Goal: Task Accomplishment & Management: Manage account settings

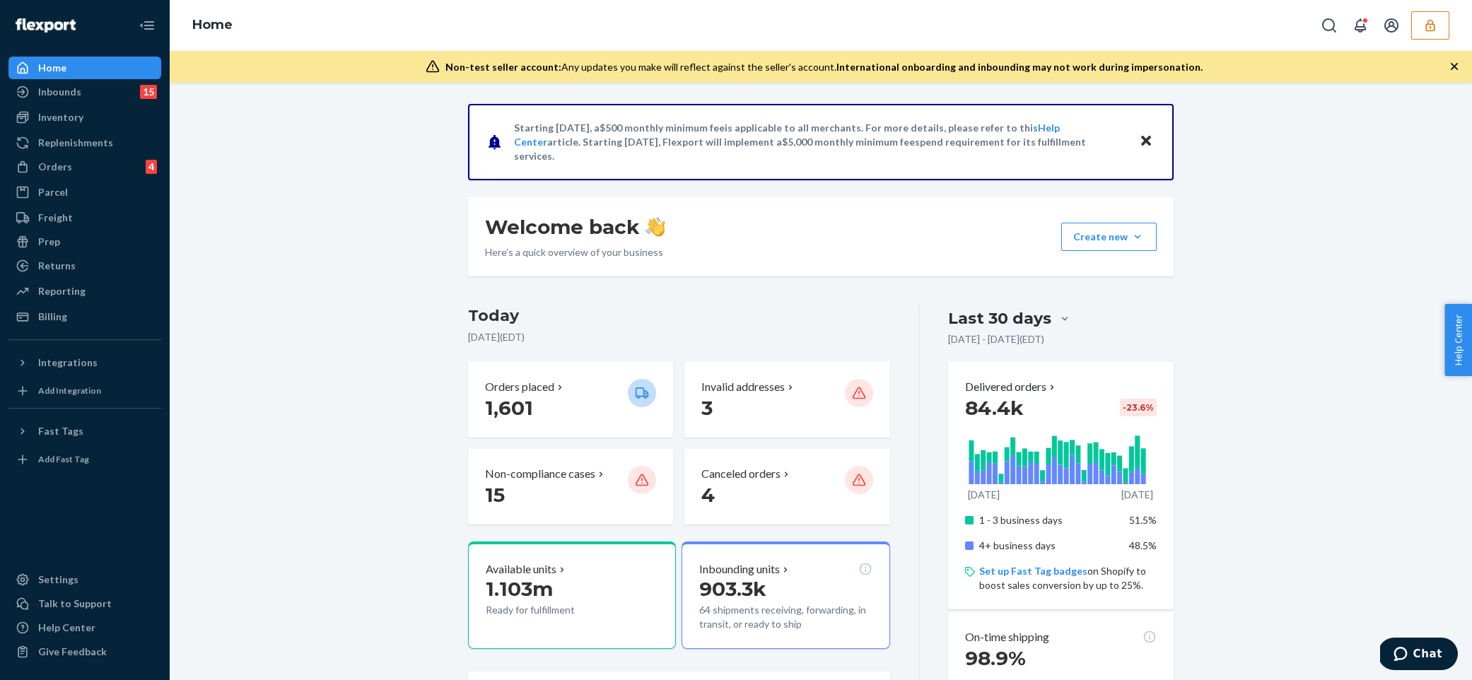
click at [1434, 25] on icon "button" at bounding box center [1430, 25] width 14 height 14
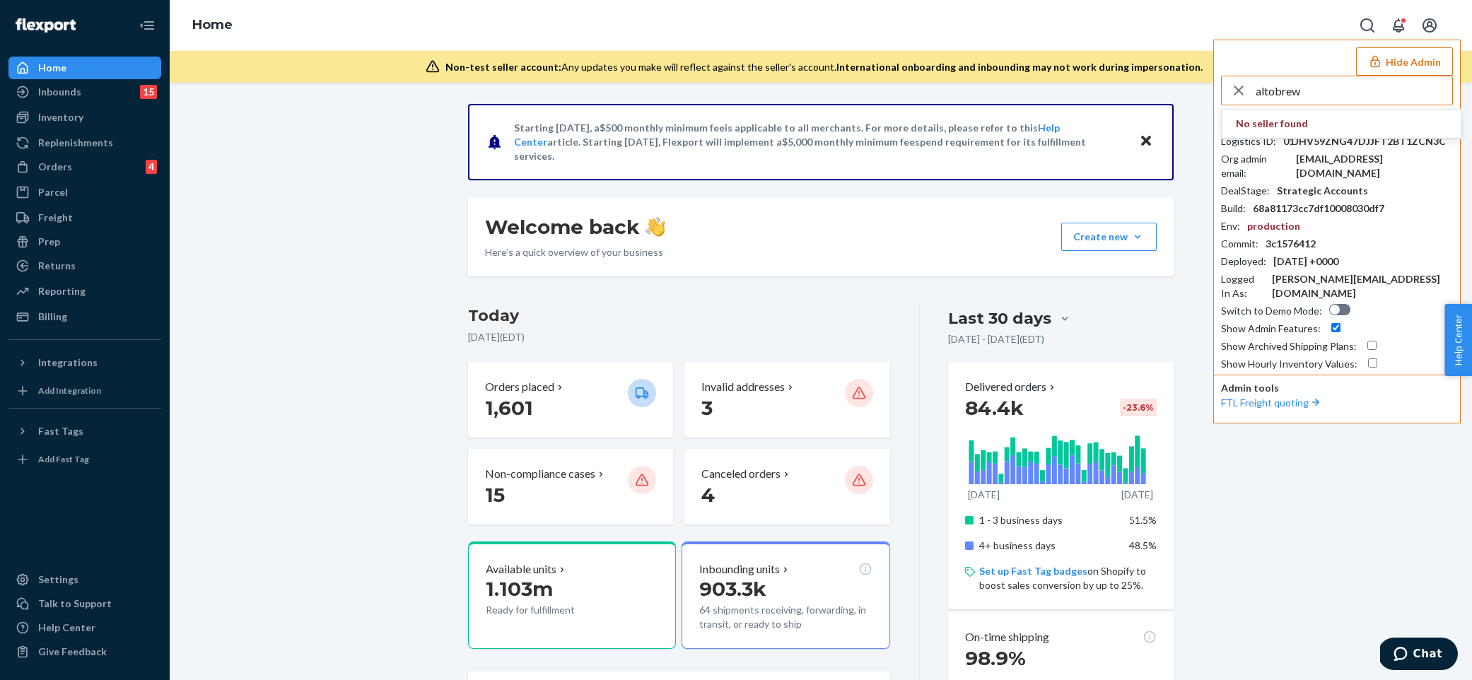
click at [1279, 100] on input "altobrew" at bounding box center [1353, 90] width 197 height 28
paste input "[EMAIL_ADDRESS][DOMAIN_NAME]"
type input "[EMAIL_ADDRESS][DOMAIN_NAME]"
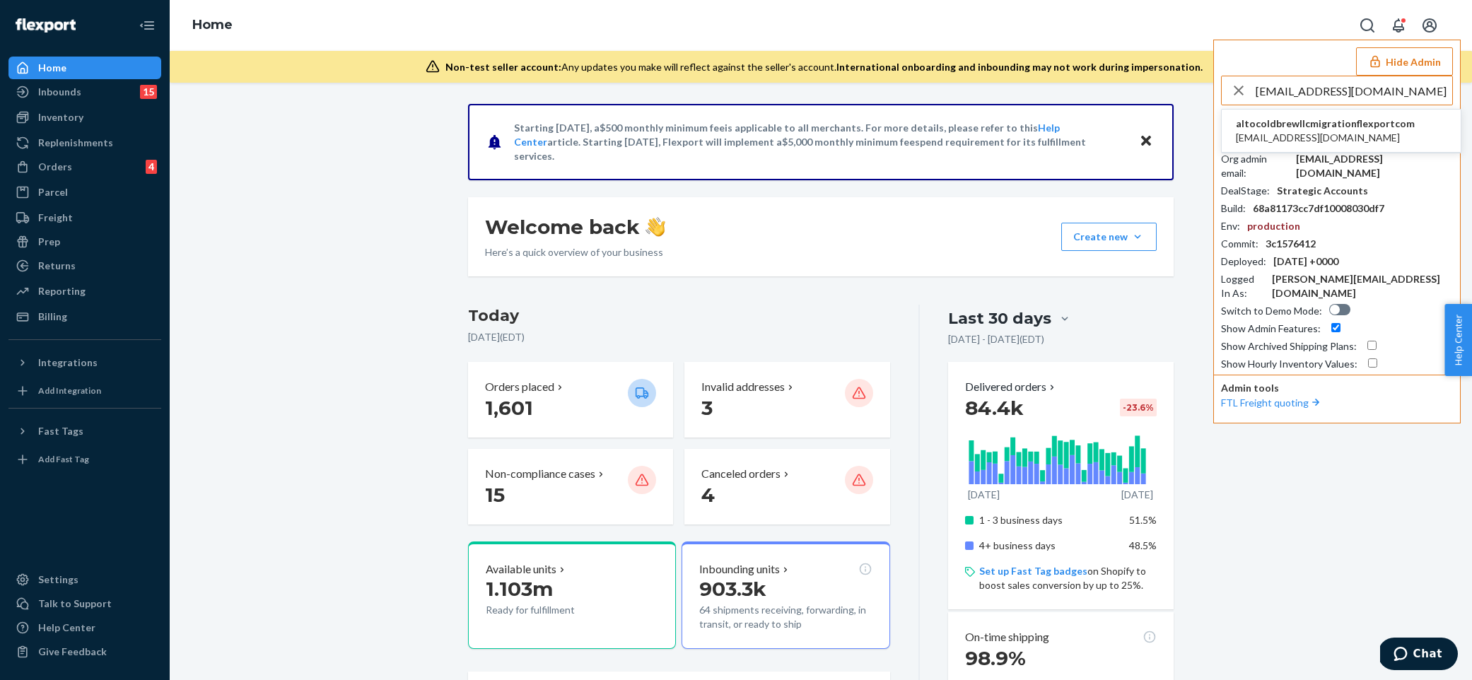
click at [1286, 143] on span "[EMAIL_ADDRESS][DOMAIN_NAME]" at bounding box center [1325, 138] width 179 height 14
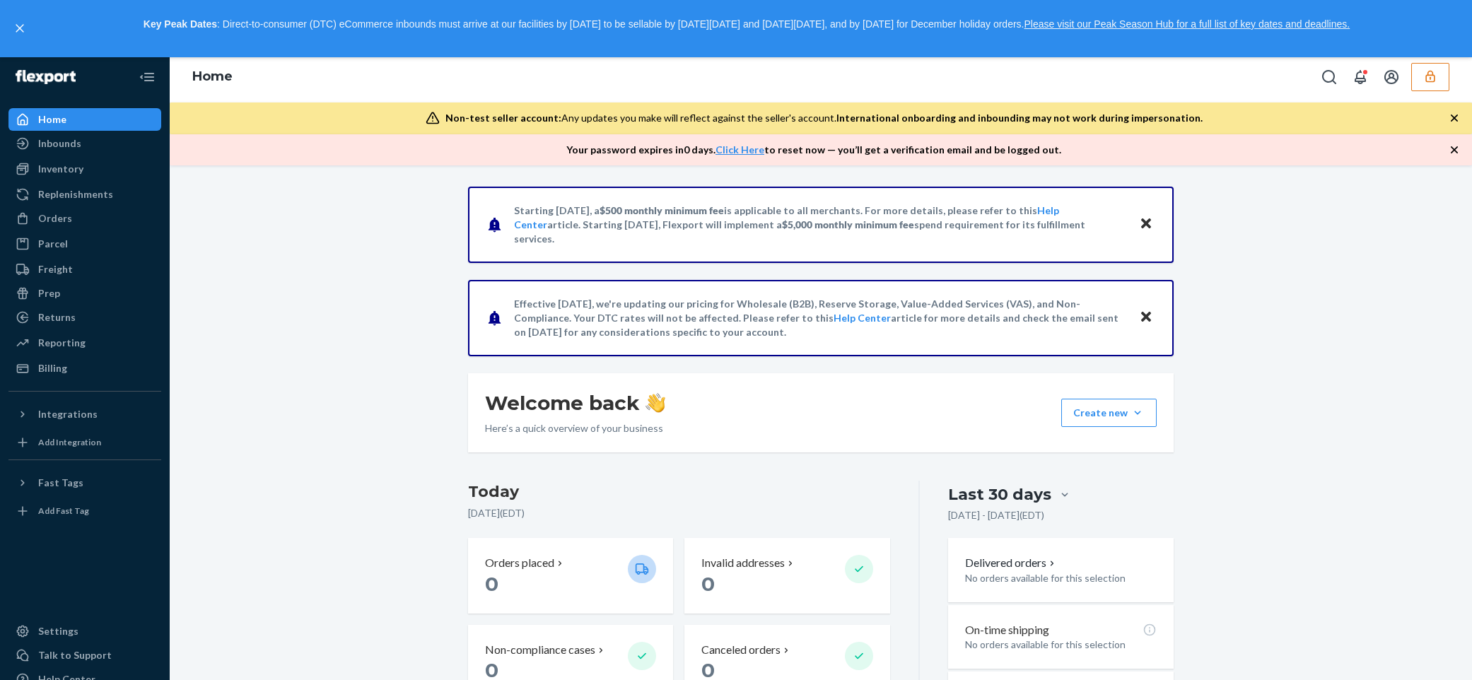
click at [1436, 74] on icon "button" at bounding box center [1430, 76] width 14 height 14
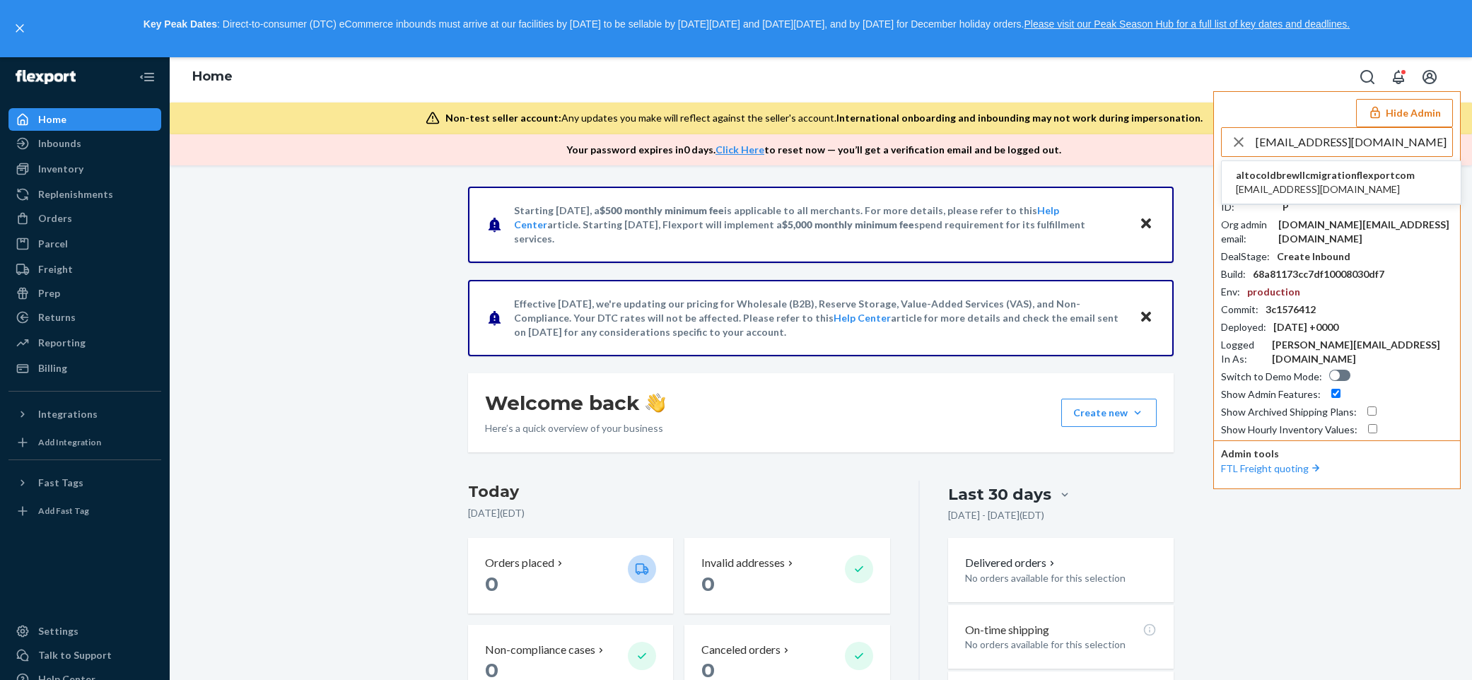
type input "[EMAIL_ADDRESS][DOMAIN_NAME]"
